Goal: Information Seeking & Learning: Check status

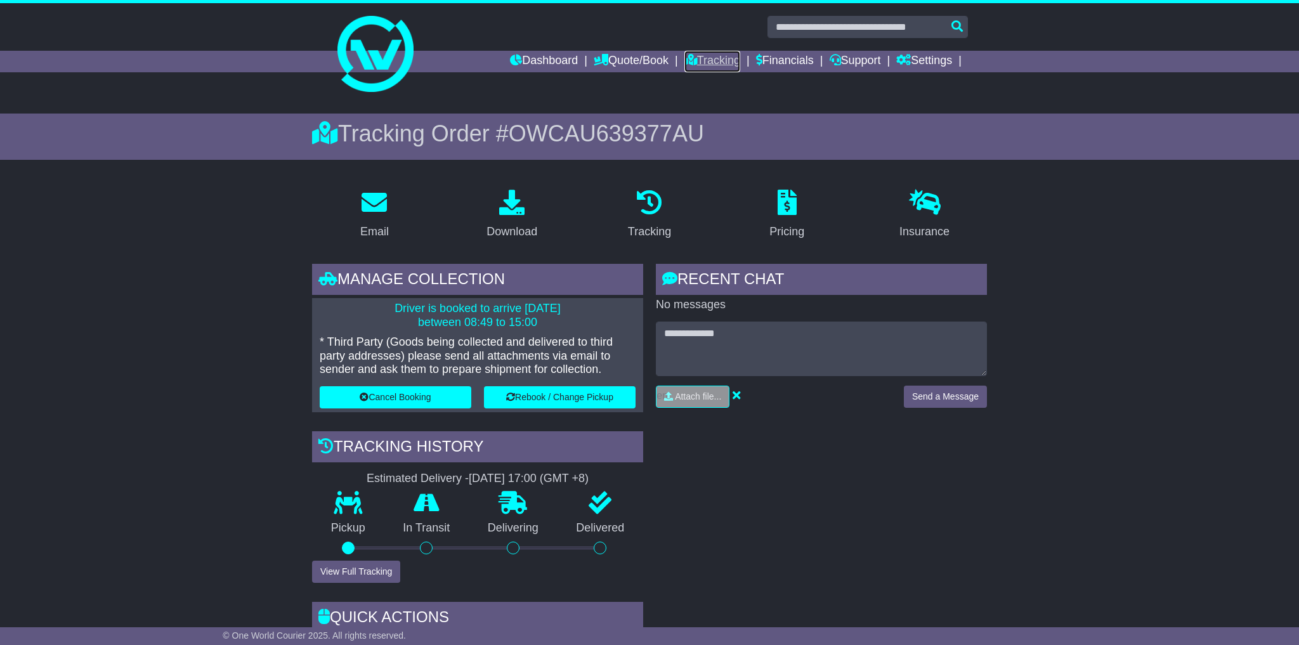
click at [721, 66] on link "Tracking" at bounding box center [712, 62] width 56 height 22
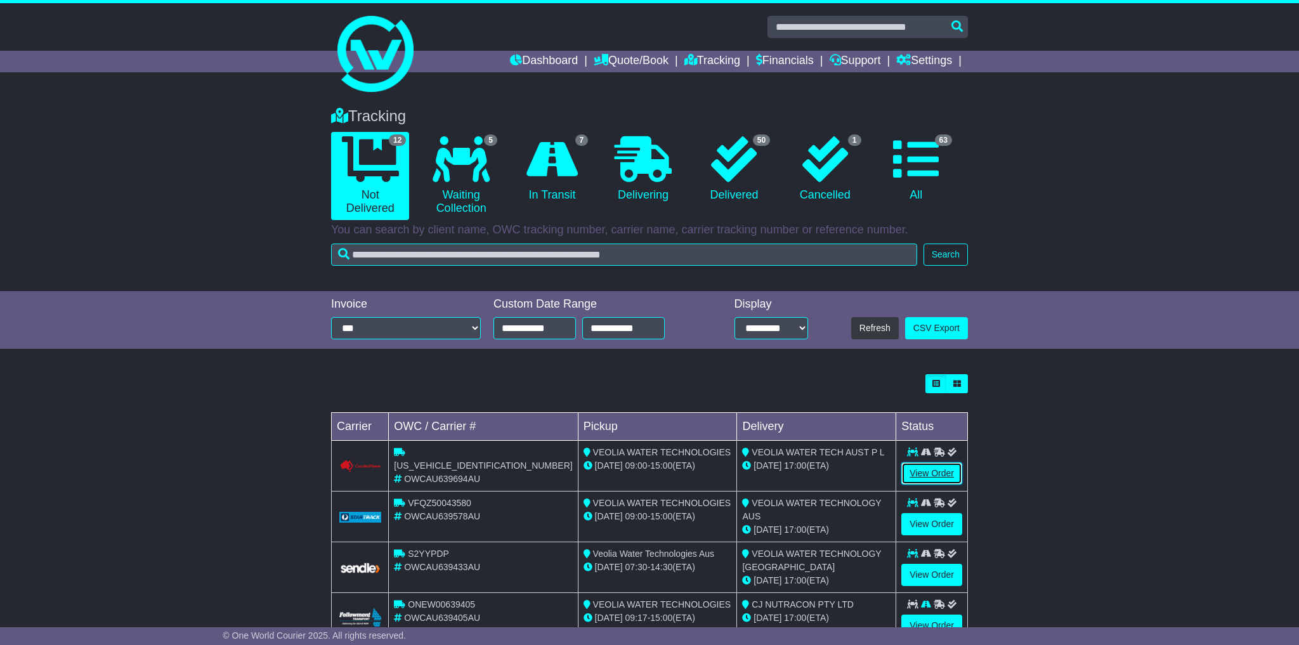
click at [938, 474] on link "View Order" at bounding box center [931, 473] width 61 height 22
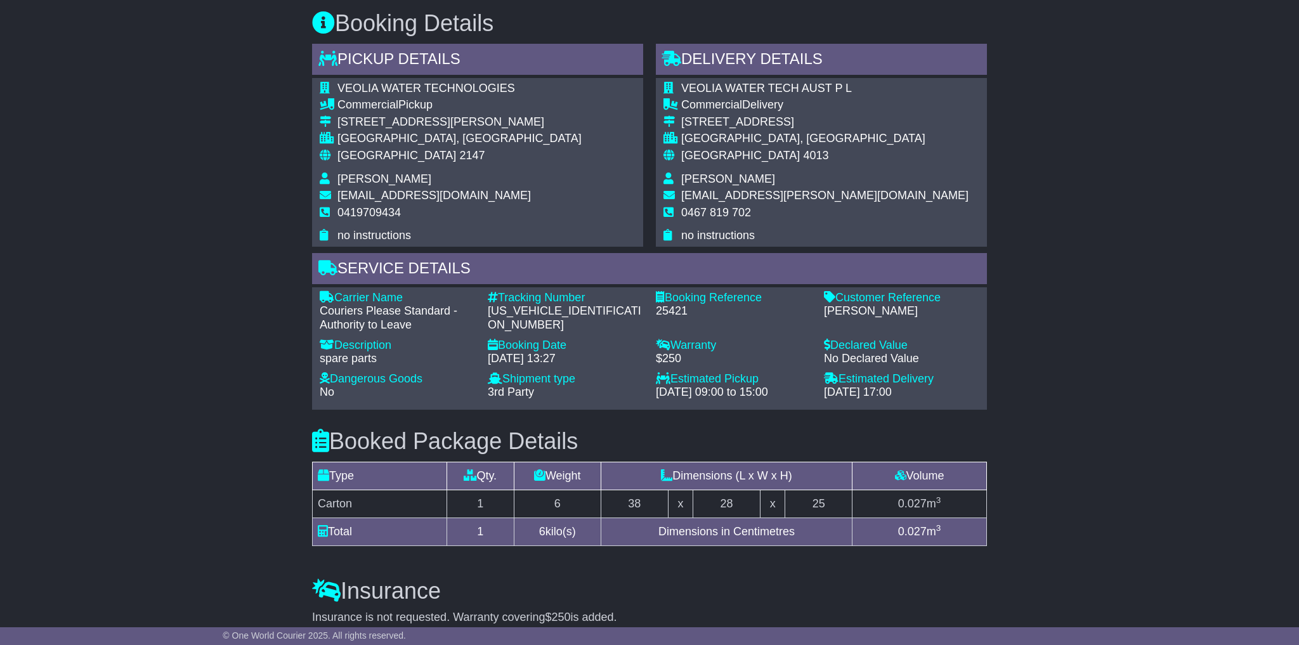
scroll to position [746, 0]
